Goal: Task Accomplishment & Management: Manage account settings

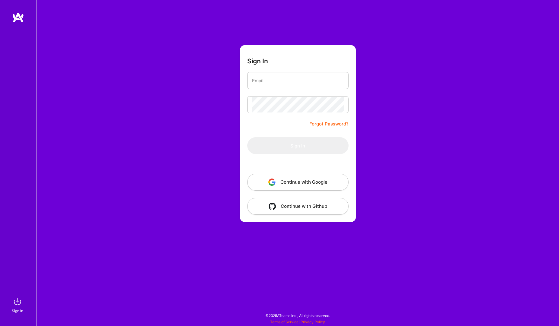
click at [291, 181] on button "Continue with Google" at bounding box center [297, 182] width 101 height 17
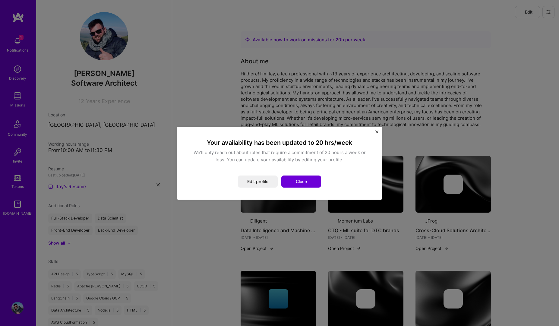
click at [11, 44] on div "Your availability has been updated to 20 hrs/week We’ll only reach out about ro…" at bounding box center [279, 163] width 559 height 326
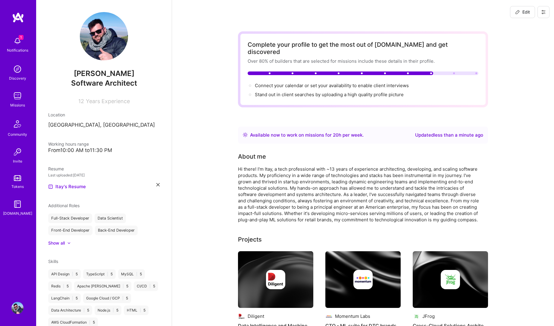
click at [16, 45] on img at bounding box center [17, 41] width 12 height 12
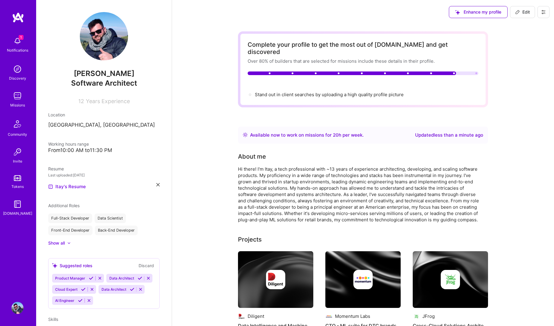
click at [15, 43] on div "1 Notifications Discovery Missions Community Invite Tokens [DOMAIN_NAME]" at bounding box center [18, 125] width 36 height 183
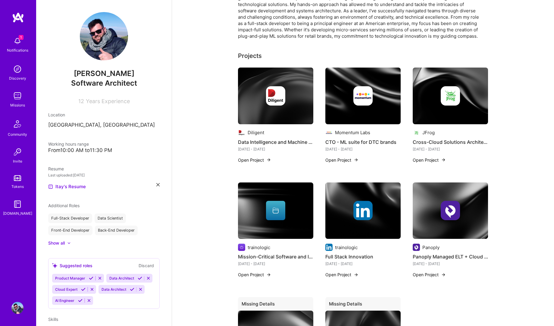
scroll to position [145, 0]
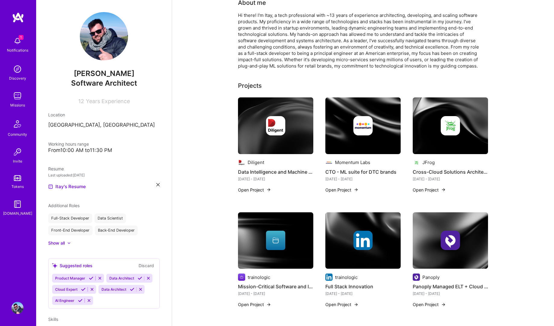
click at [15, 17] on img at bounding box center [18, 17] width 12 height 11
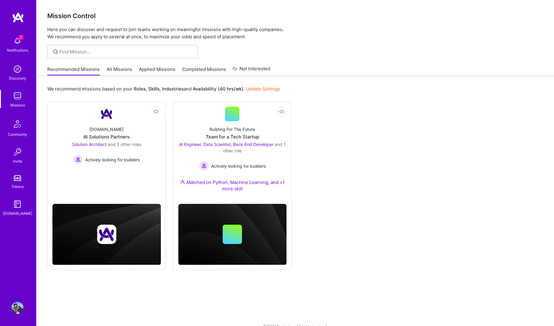
click at [116, 65] on div "Recommended Missions All Missions Applied Missions Completed Missions Not Inter…" at bounding box center [158, 69] width 223 height 13
click at [118, 71] on link "All Missions" at bounding box center [120, 71] width 26 height 10
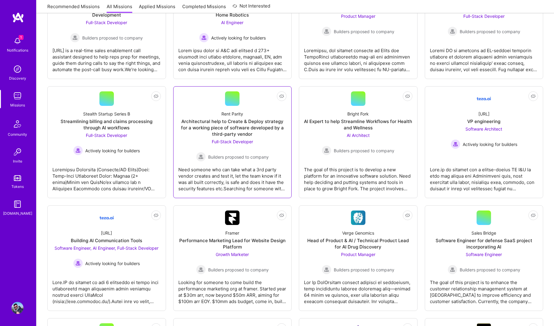
scroll to position [940, 0]
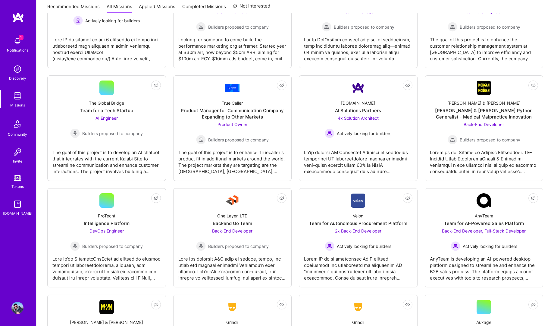
click at [16, 19] on img at bounding box center [18, 17] width 12 height 11
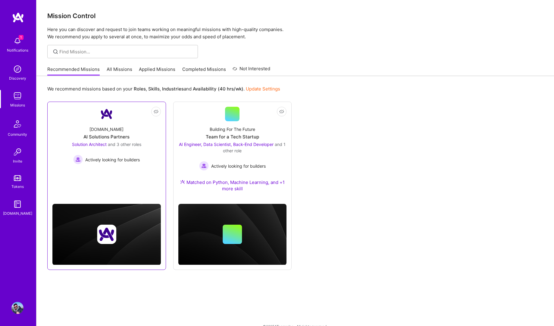
click at [107, 119] on img at bounding box center [106, 114] width 14 height 14
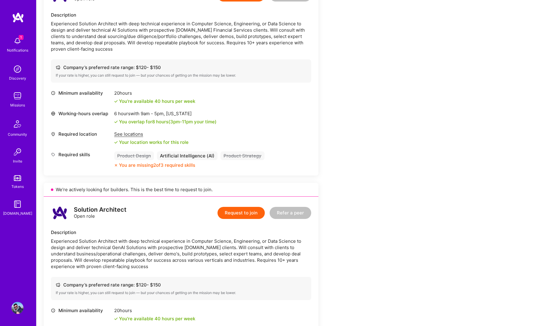
scroll to position [615, 0]
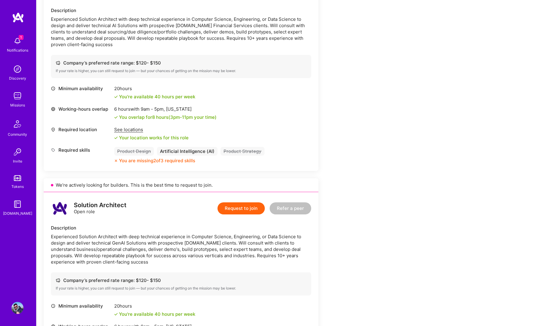
click at [388, 85] on div "Earn tokens for inviting a new [PERSON_NAME] to this mission Do you know the pe…" at bounding box center [225, 200] width 362 height 1454
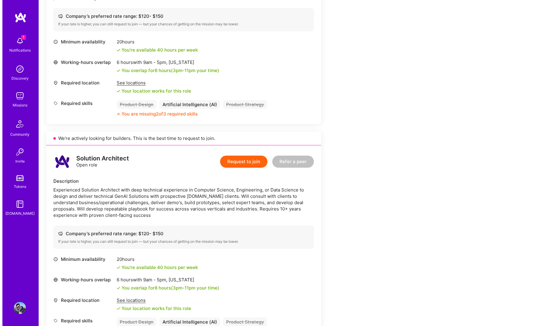
scroll to position [832, 0]
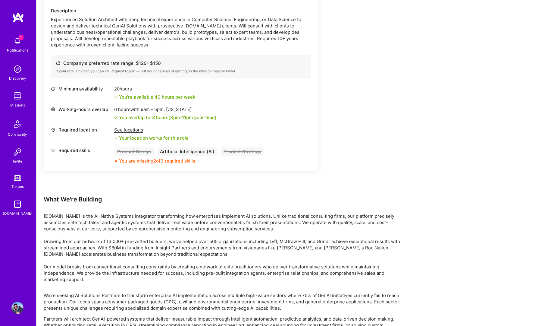
click at [13, 48] on div "Notifications" at bounding box center [17, 50] width 21 height 6
